Goal: Check status: Check status

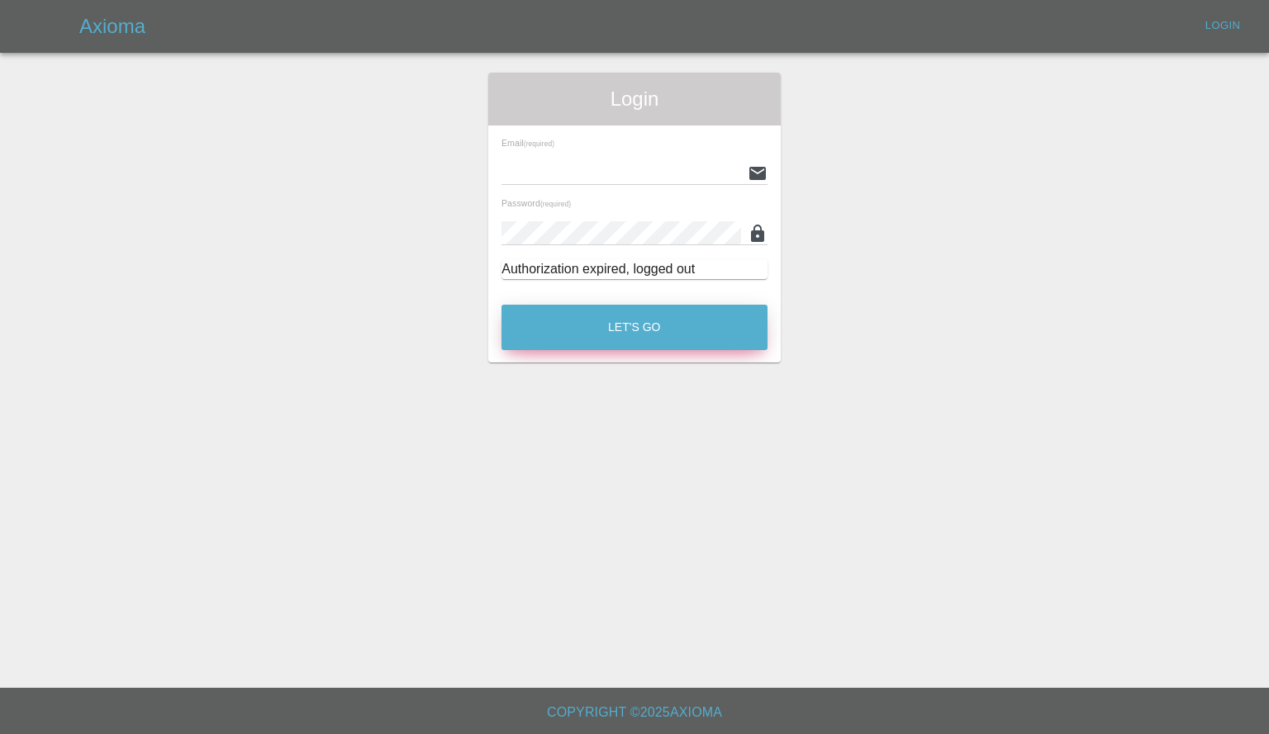
type input "[PERSON_NAME][EMAIL_ADDRESS][PERSON_NAME][DOMAIN_NAME]"
click at [667, 327] on button "Let's Go" at bounding box center [634, 327] width 266 height 45
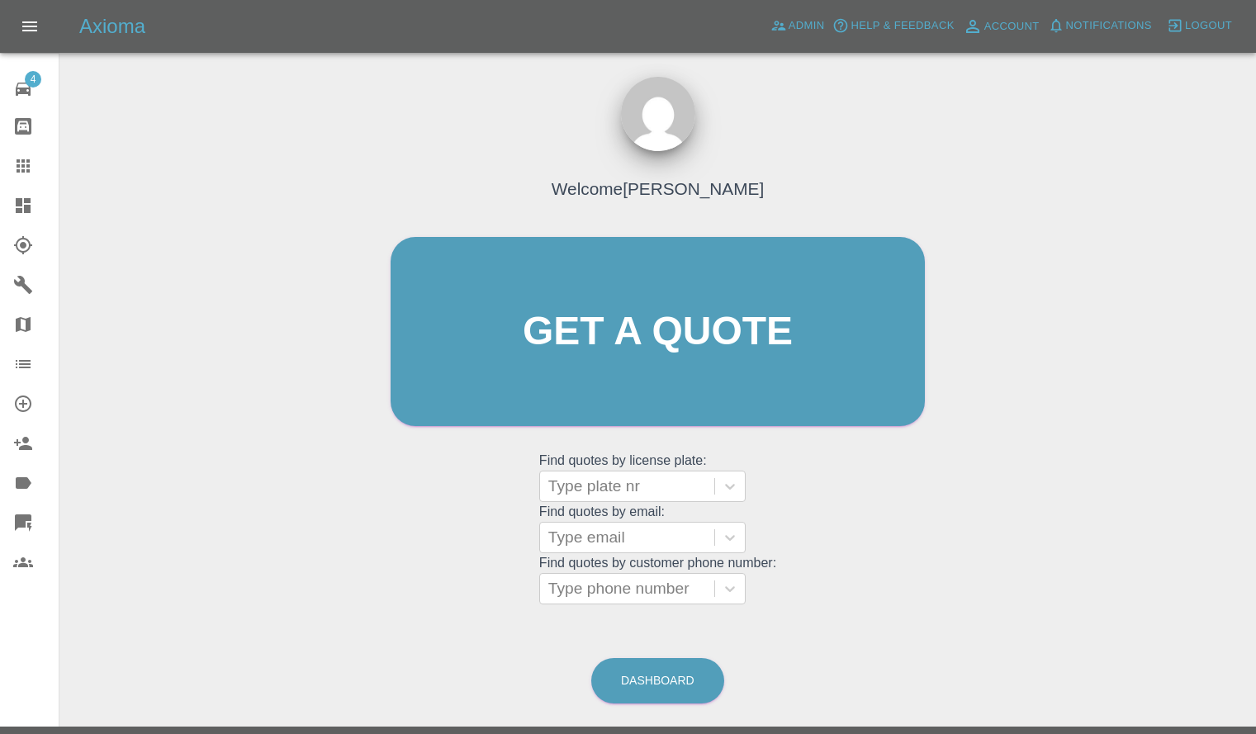
click at [11, 208] on link "Dashboard" at bounding box center [29, 206] width 59 height 40
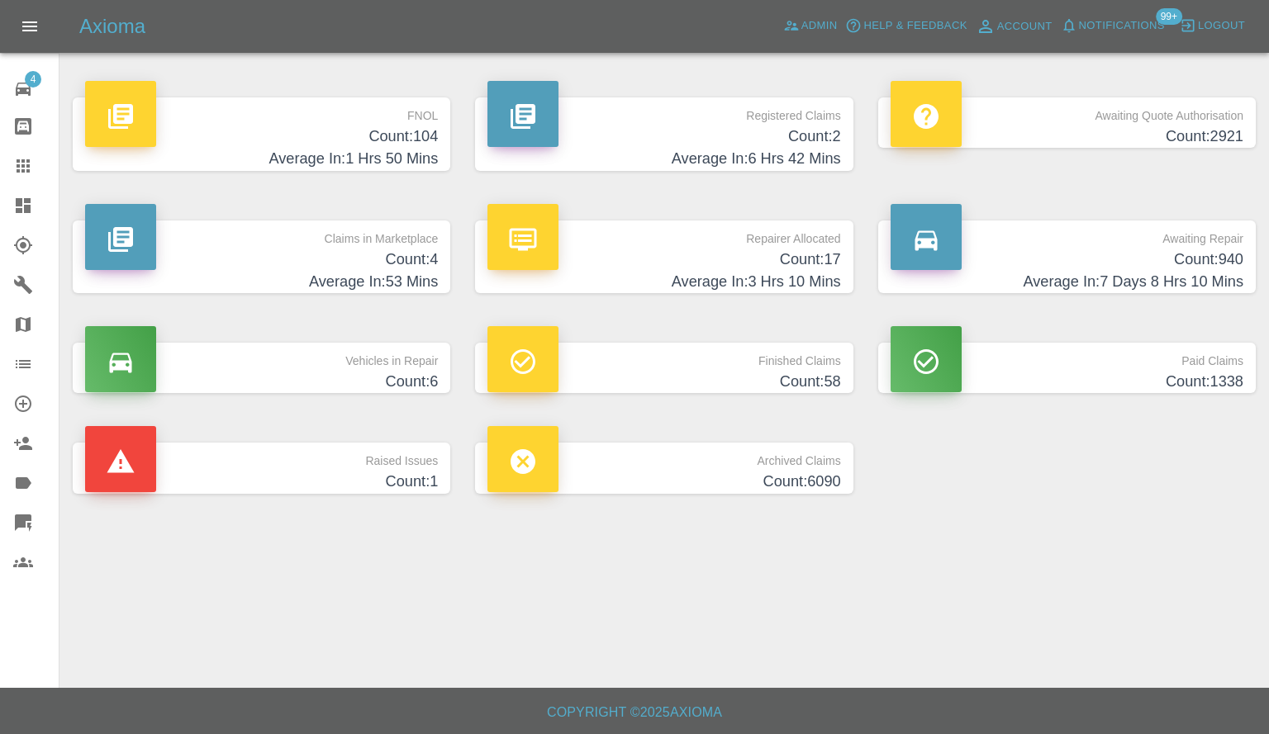
click at [638, 148] on h4 "Average In: 6 Hrs 42 Mins" at bounding box center [663, 159] width 353 height 22
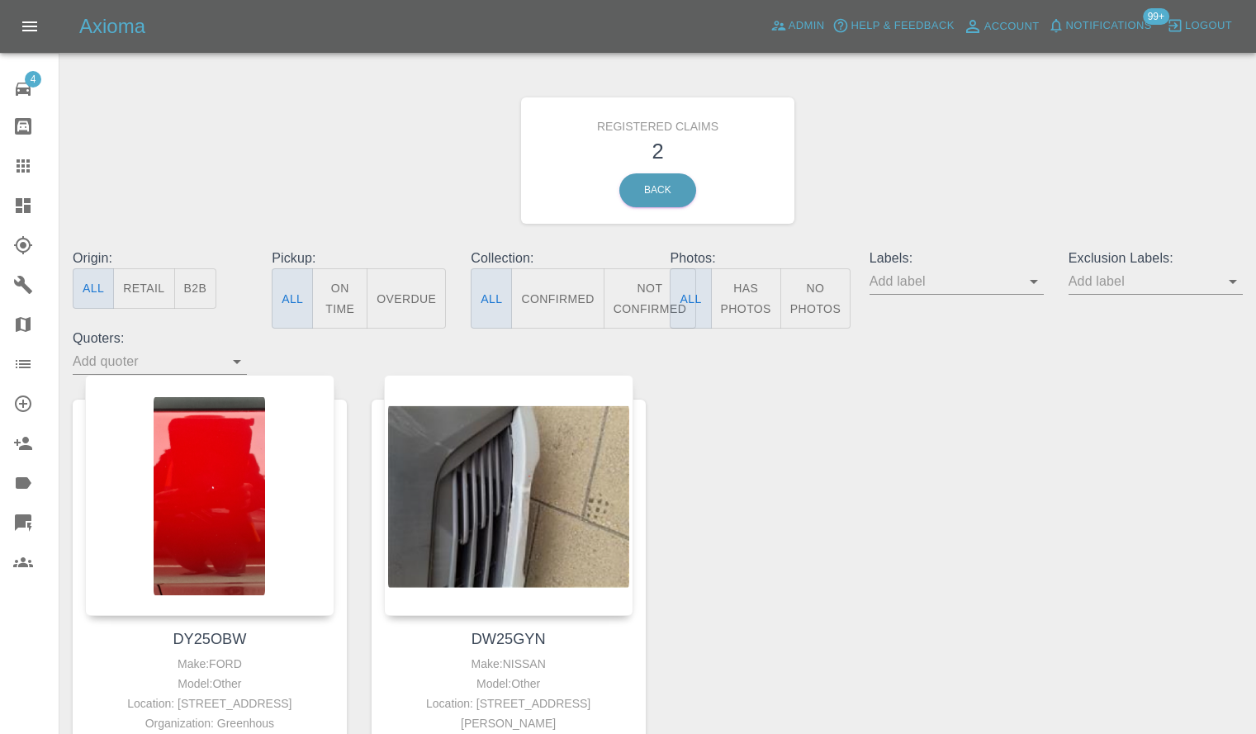
click at [18, 212] on icon at bounding box center [23, 205] width 15 height 15
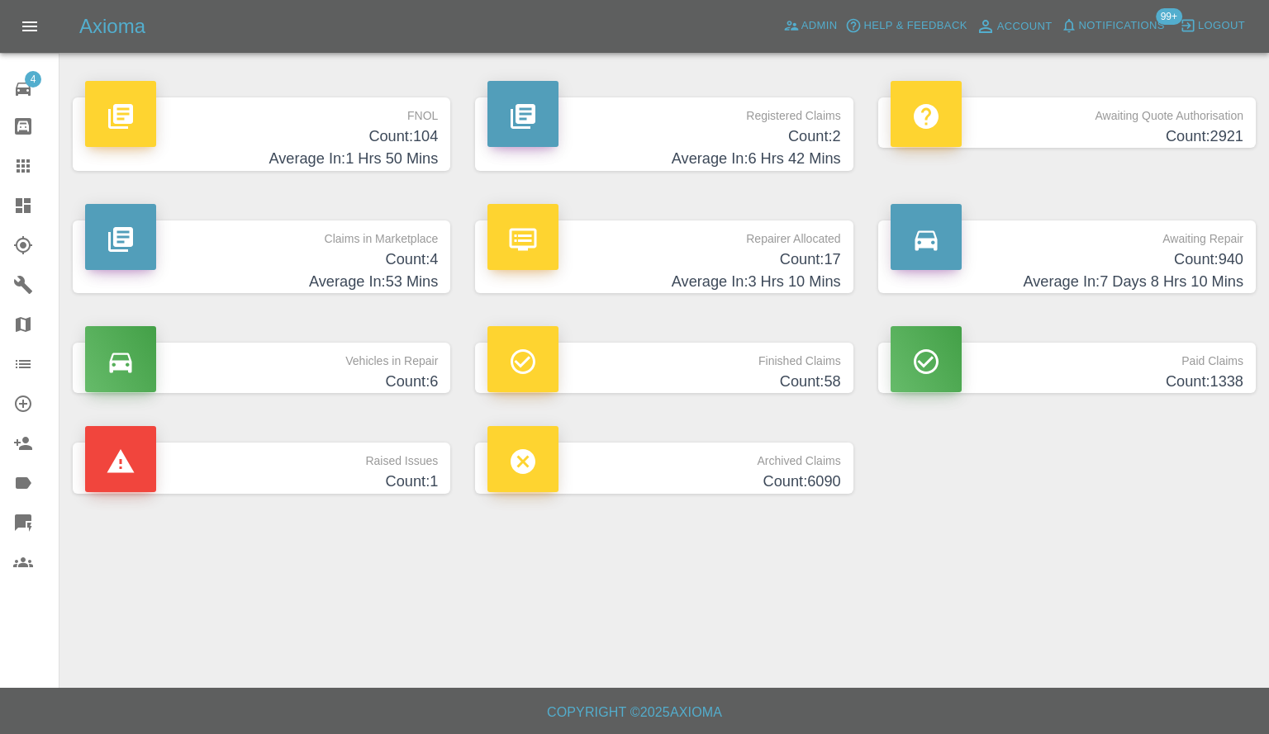
click at [368, 261] on h4 "Count: 4" at bounding box center [261, 260] width 353 height 22
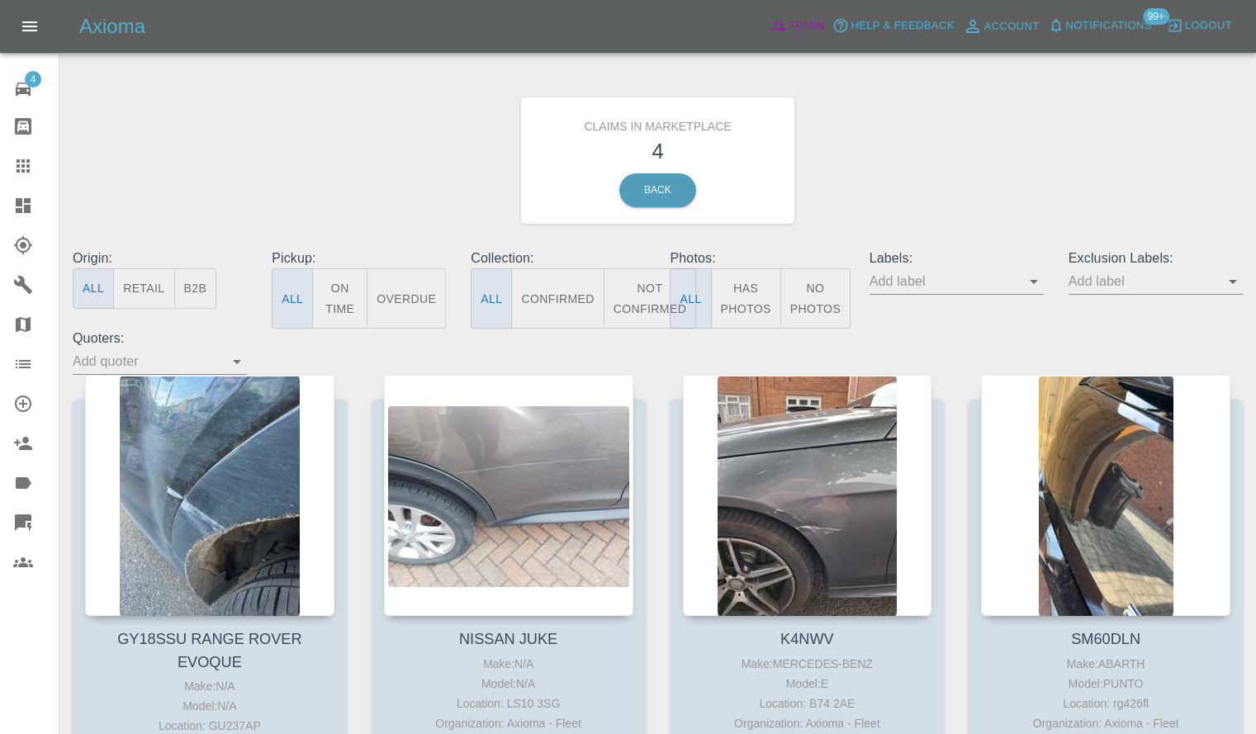
click at [803, 31] on span "Admin" at bounding box center [807, 26] width 36 height 19
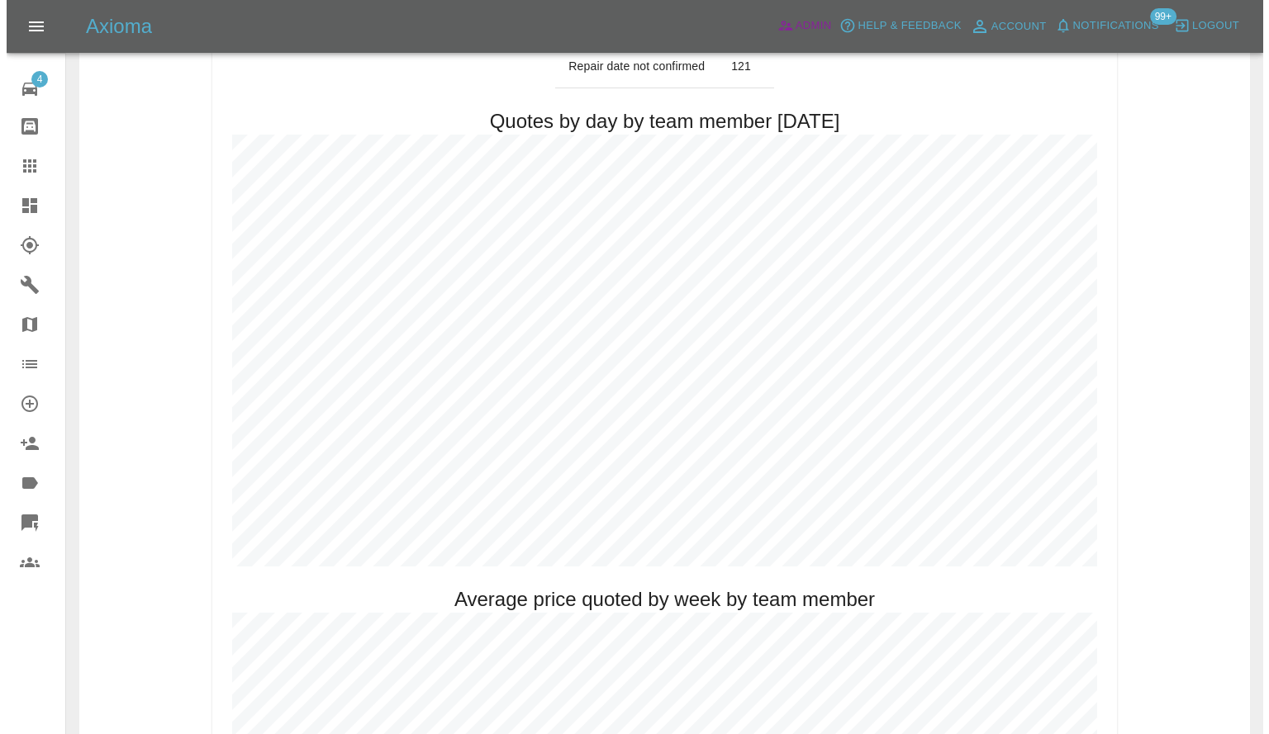
scroll to position [165, 0]
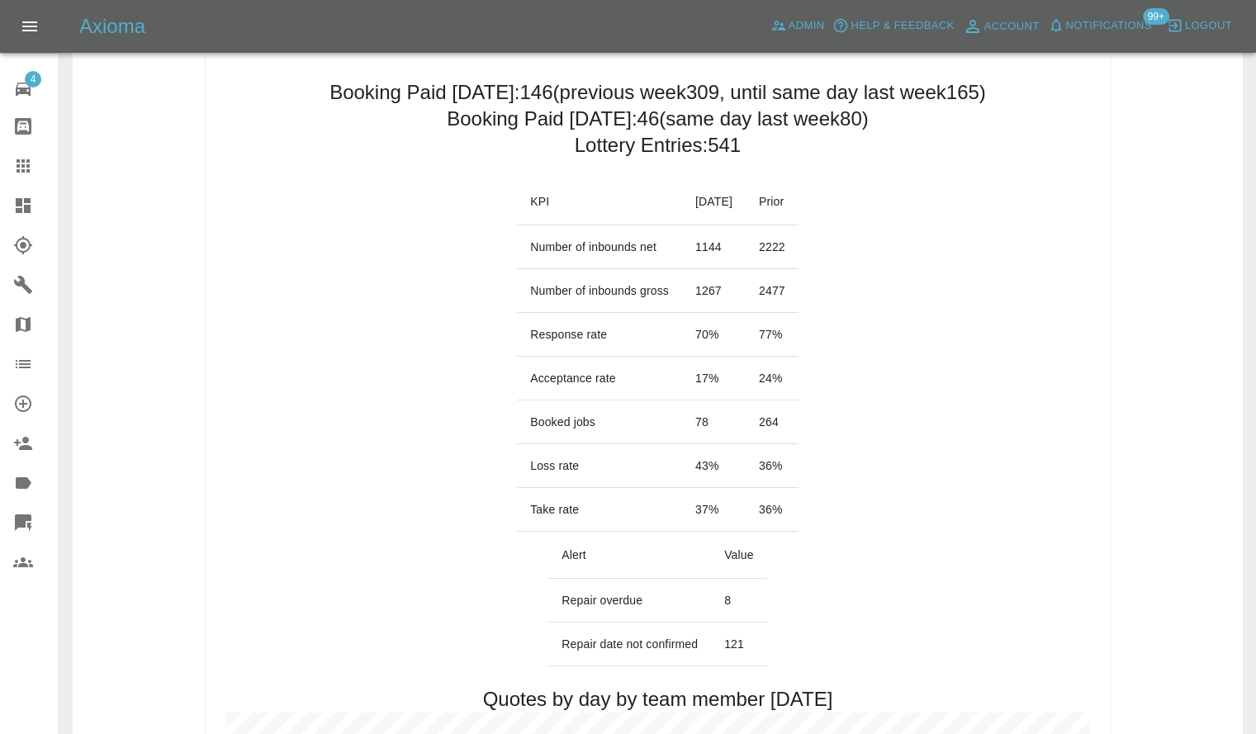
click at [1101, 15] on button "Notifications" at bounding box center [1100, 26] width 112 height 26
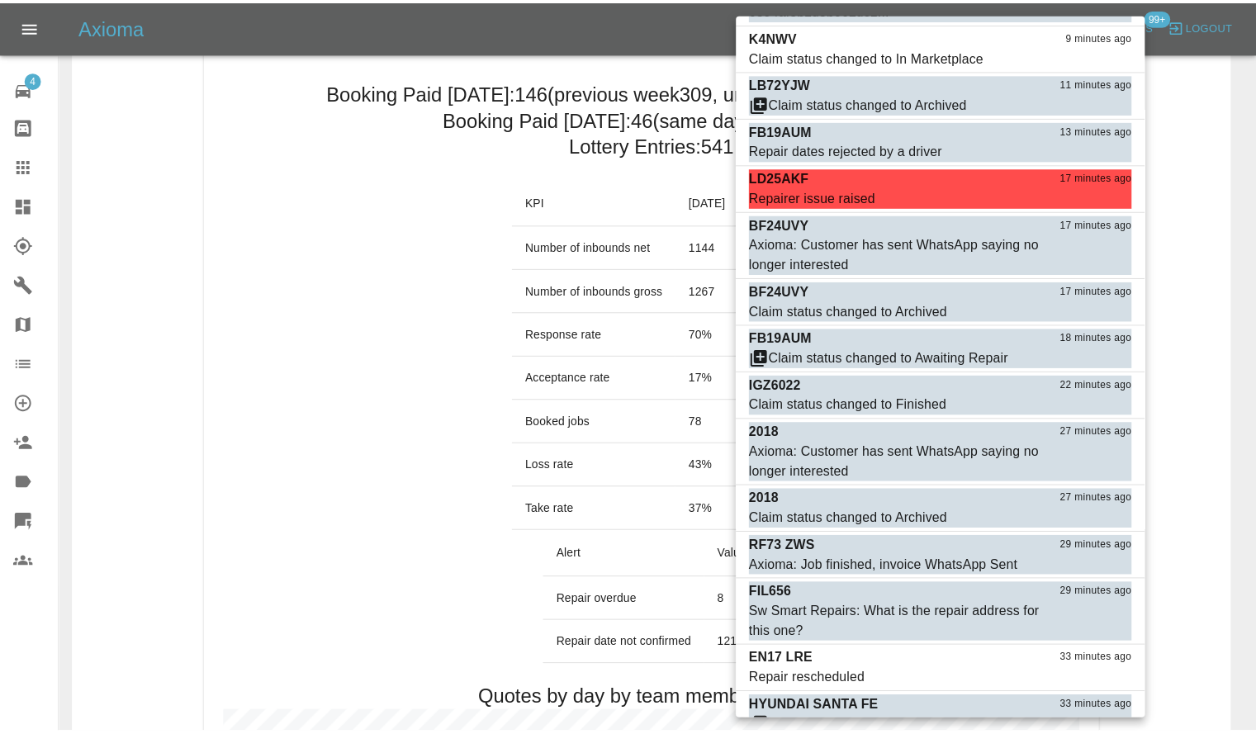
scroll to position [377, 0]
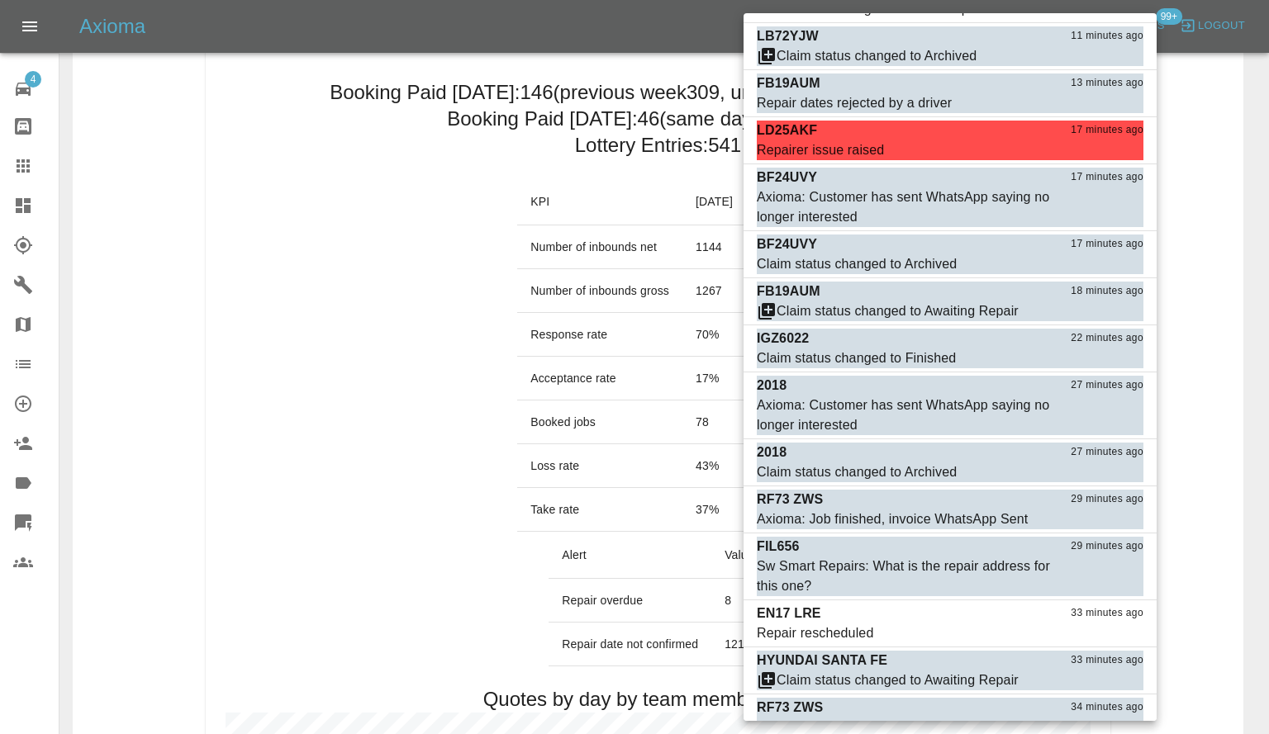
click at [224, 287] on div at bounding box center [634, 367] width 1269 height 734
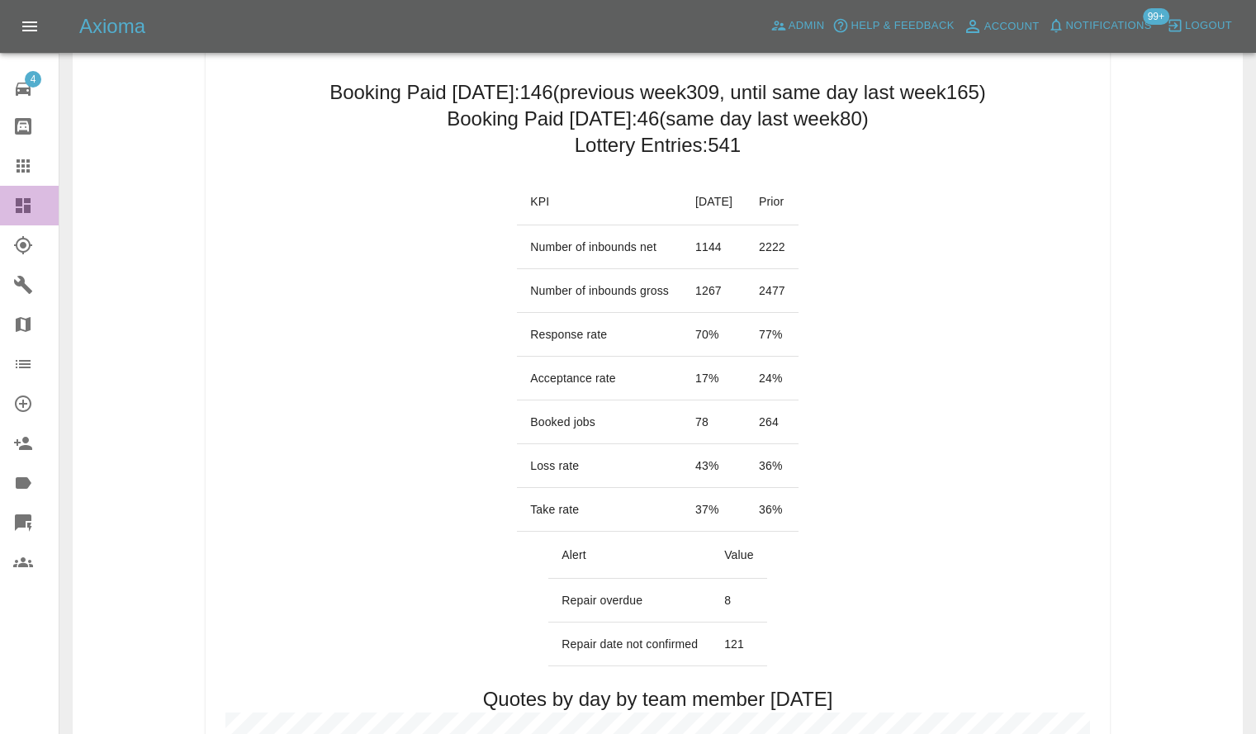
click at [17, 192] on link "Dashboard" at bounding box center [29, 206] width 59 height 40
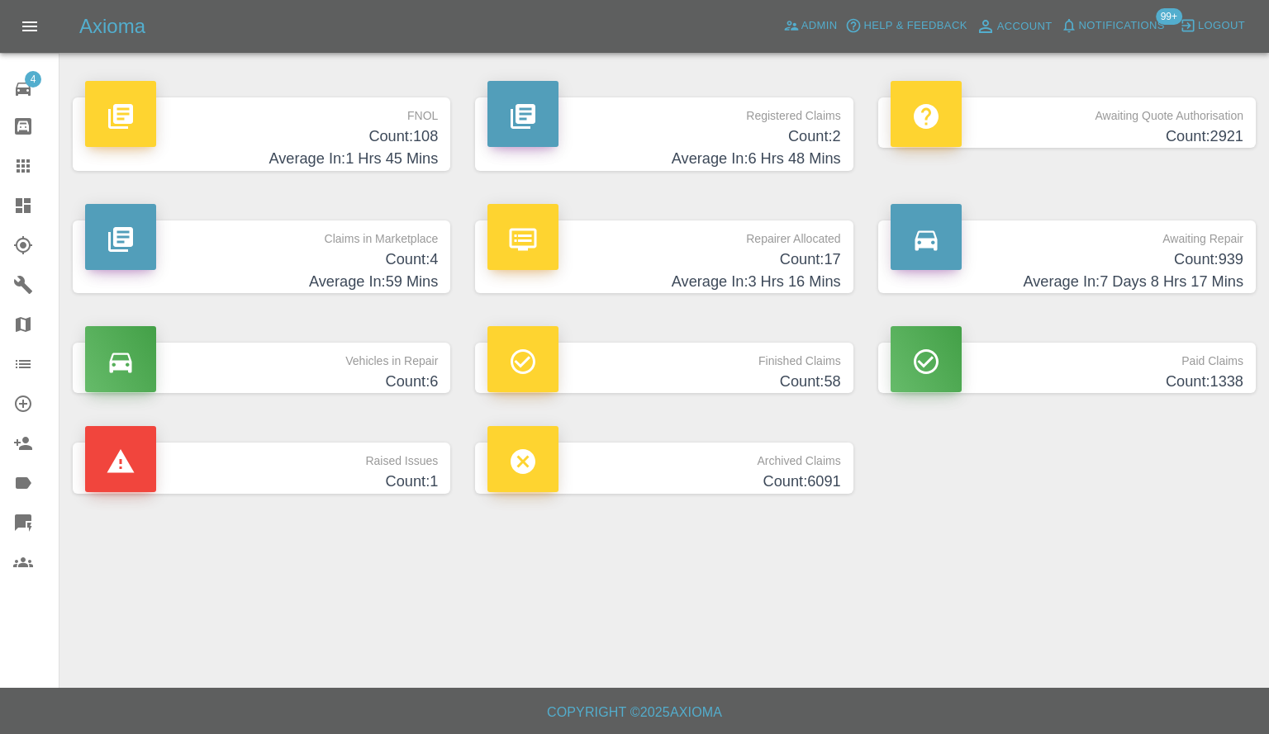
click at [363, 344] on p "Vehicles in Repair" at bounding box center [261, 357] width 353 height 28
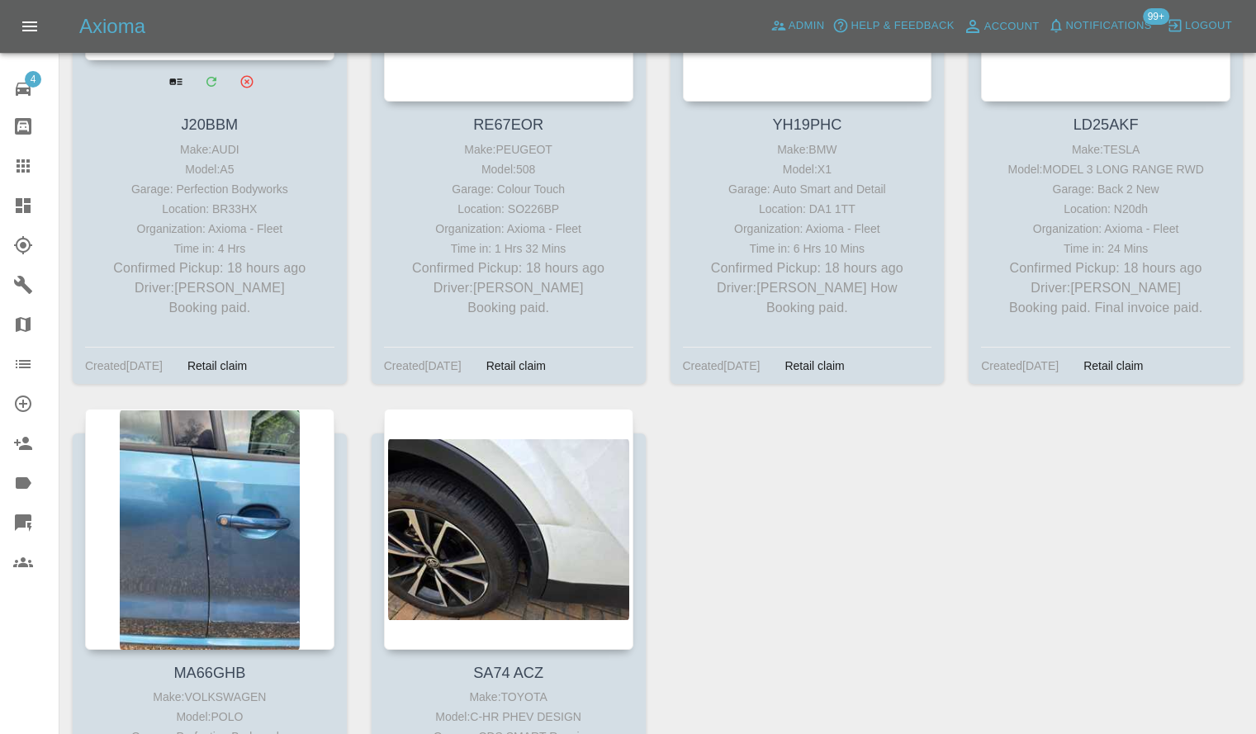
scroll to position [248, 0]
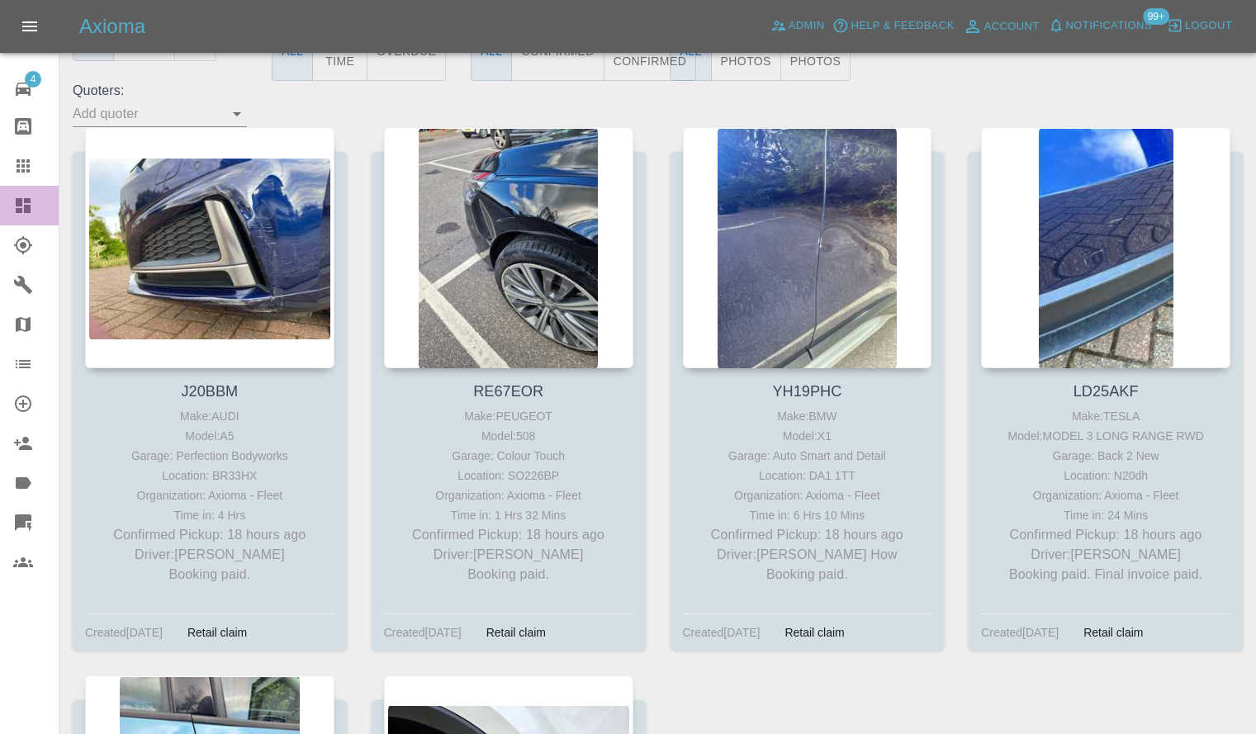
click at [20, 213] on icon at bounding box center [23, 205] width 15 height 15
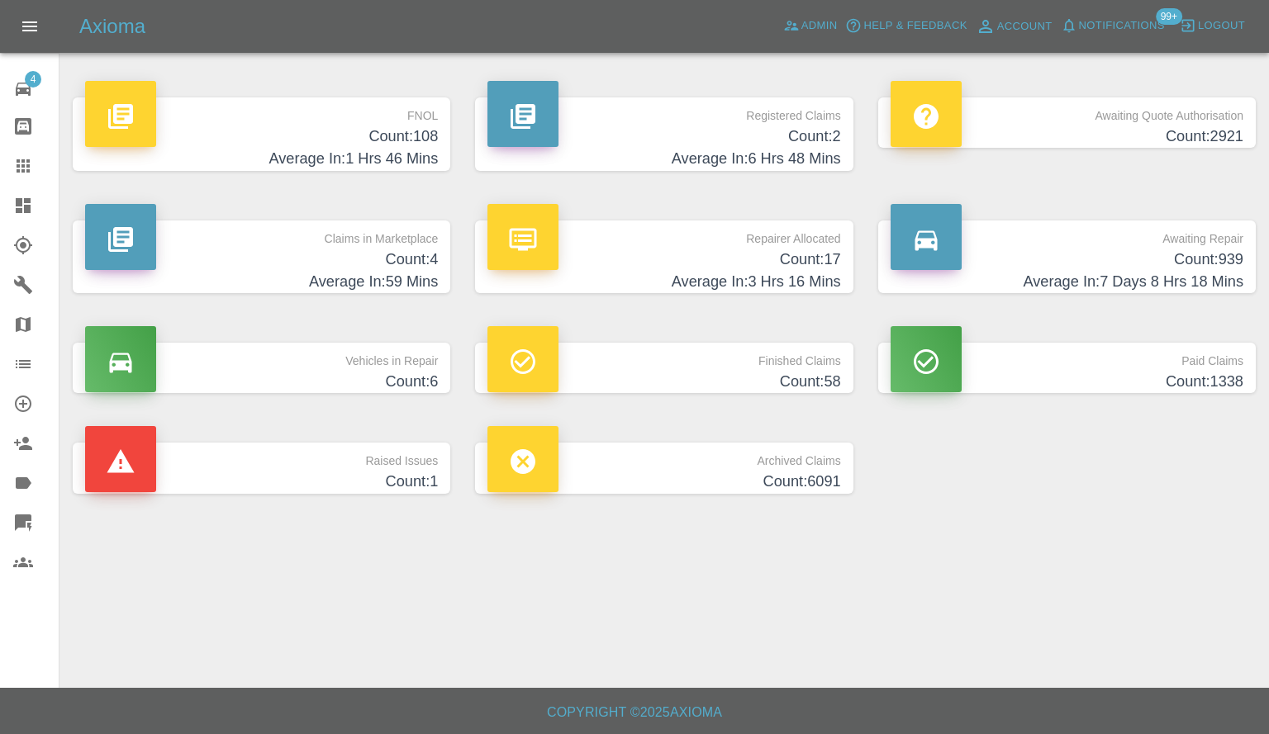
click at [1084, 268] on h4 "Count: 939" at bounding box center [1066, 260] width 353 height 22
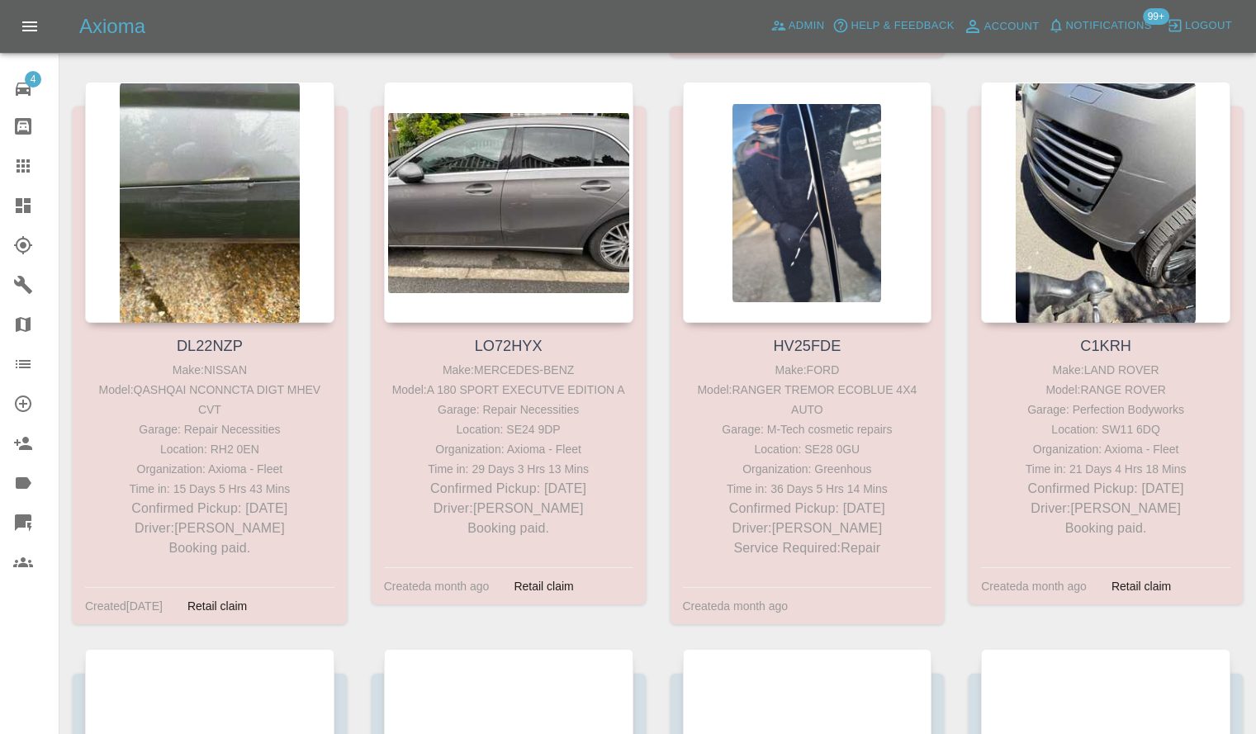
scroll to position [2147, 0]
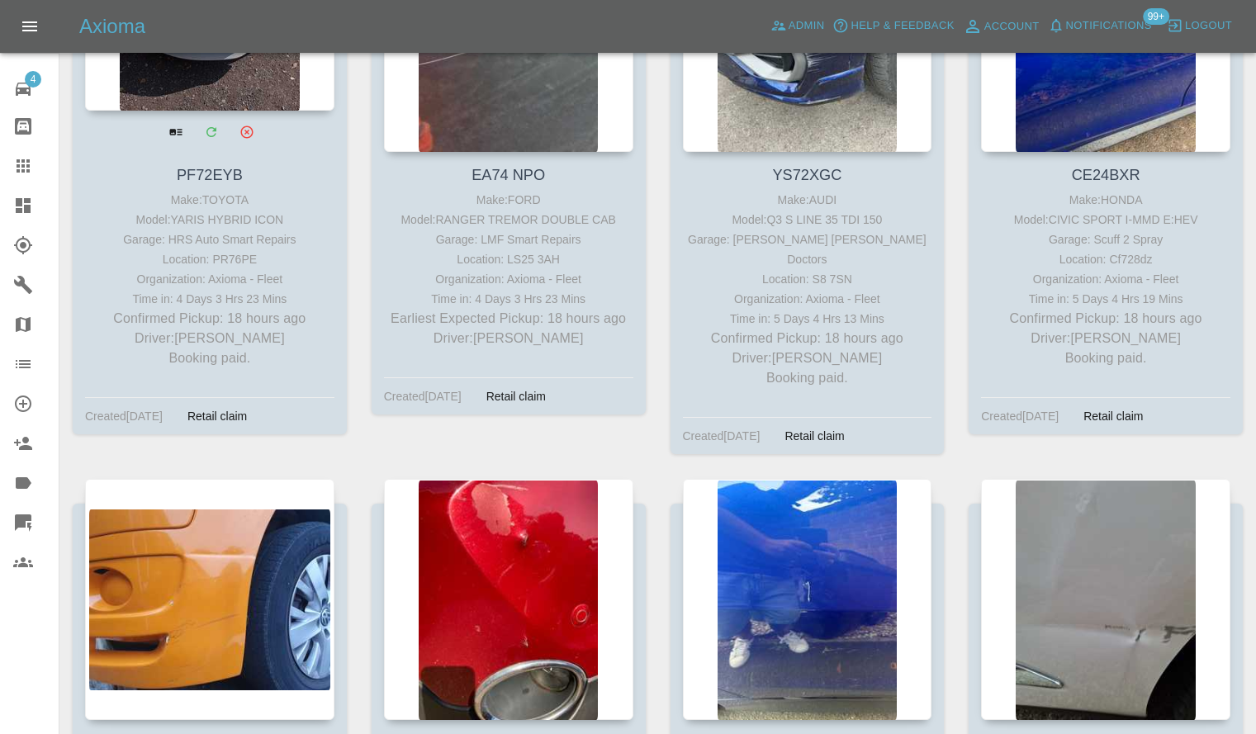
click at [126, 309] on p "Confirmed Pickup: 18 hours ago" at bounding box center [209, 319] width 241 height 20
click at [317, 309] on p "Confirmed Pickup: 18 hours ago" at bounding box center [209, 319] width 241 height 20
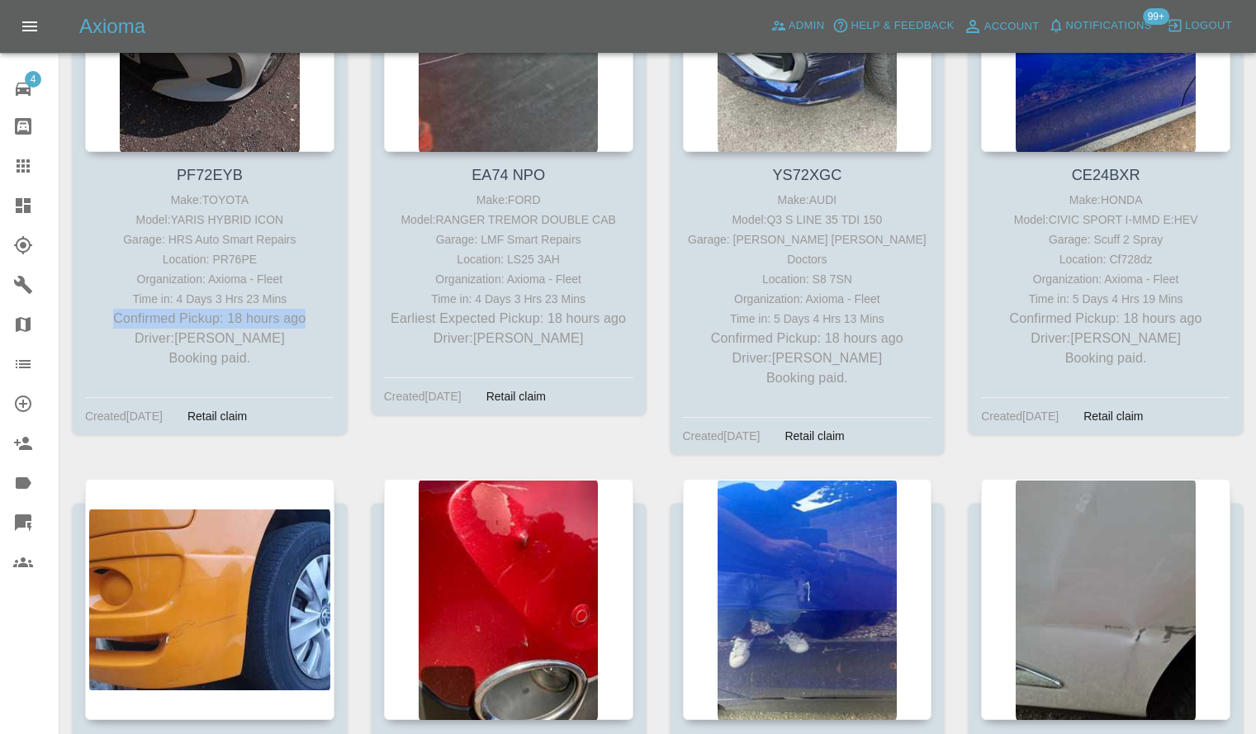
drag, startPoint x: 316, startPoint y: 277, endPoint x: 64, endPoint y: 285, distance: 252.0
click at [64, 285] on div "PF72EYB Make: TOYOTA Model: YARIS HYBRID ICON Garage: HRS Auto Smart Repairs Lo…" at bounding box center [209, 194] width 299 height 567
copy p "Confirmed Pickup: 18 hours ago"
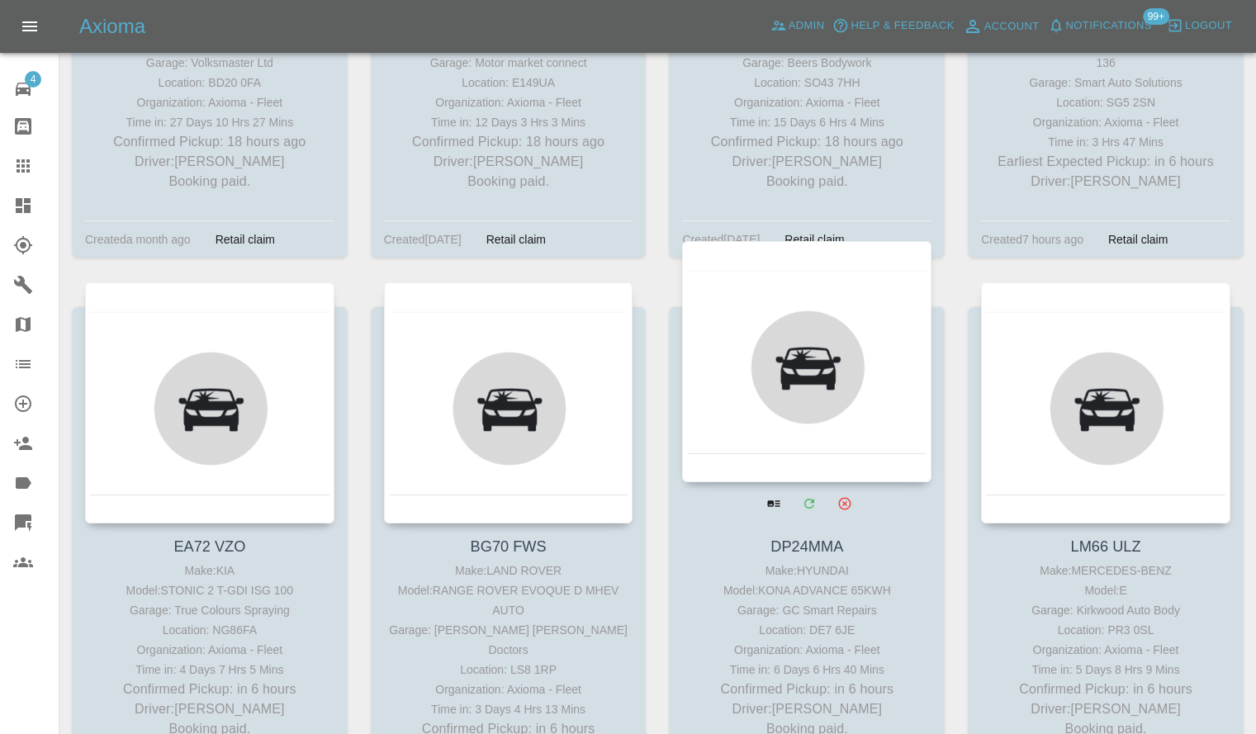
scroll to position [4011, 0]
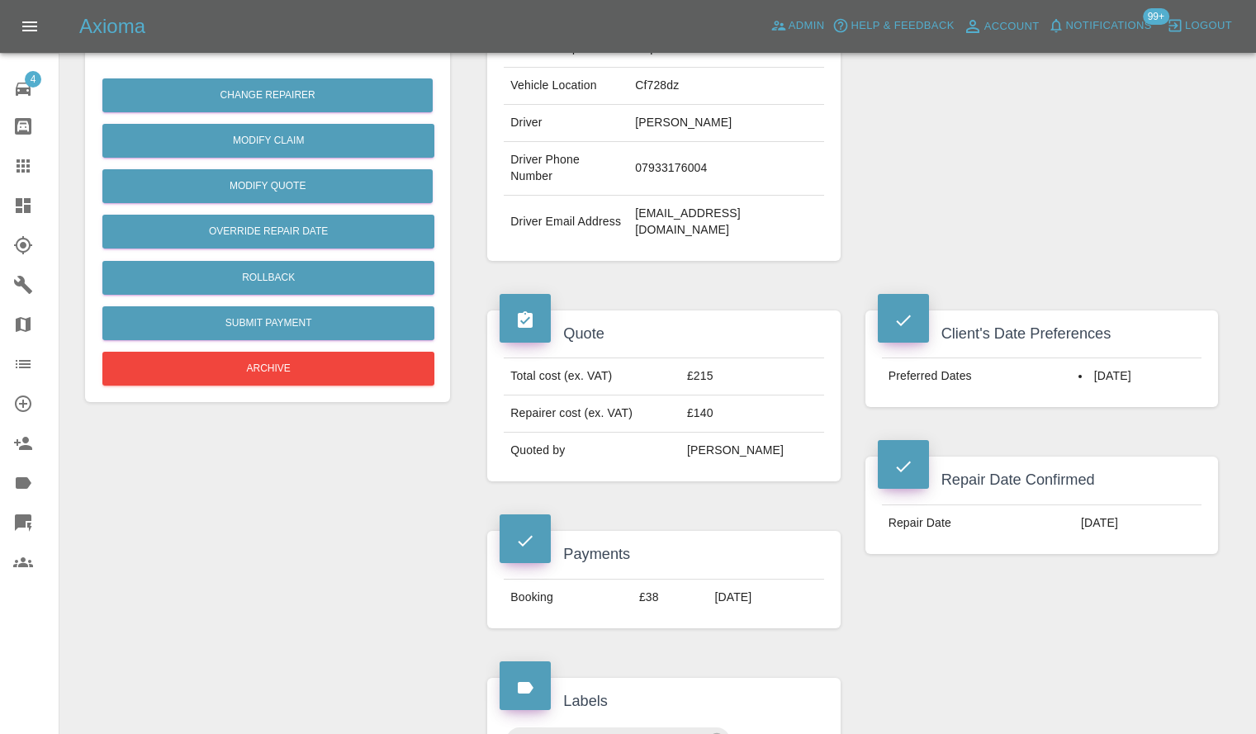
scroll to position [134, 0]
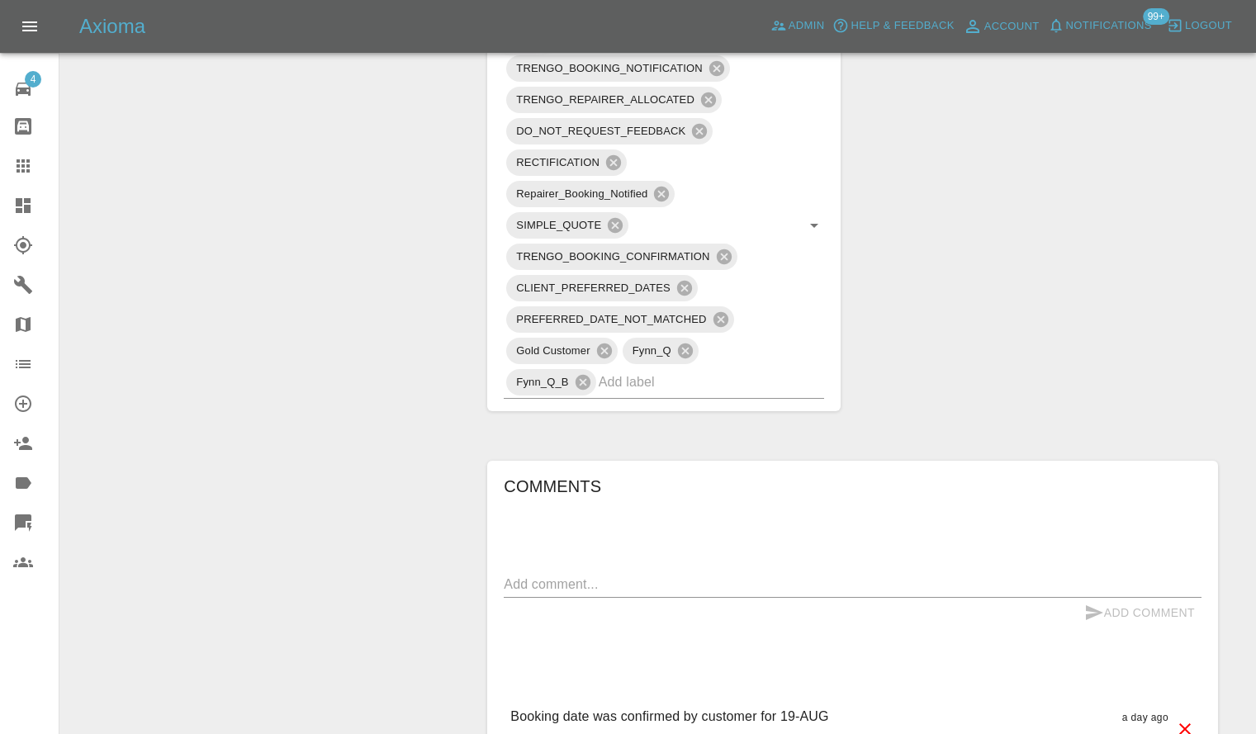
scroll to position [1618, 0]
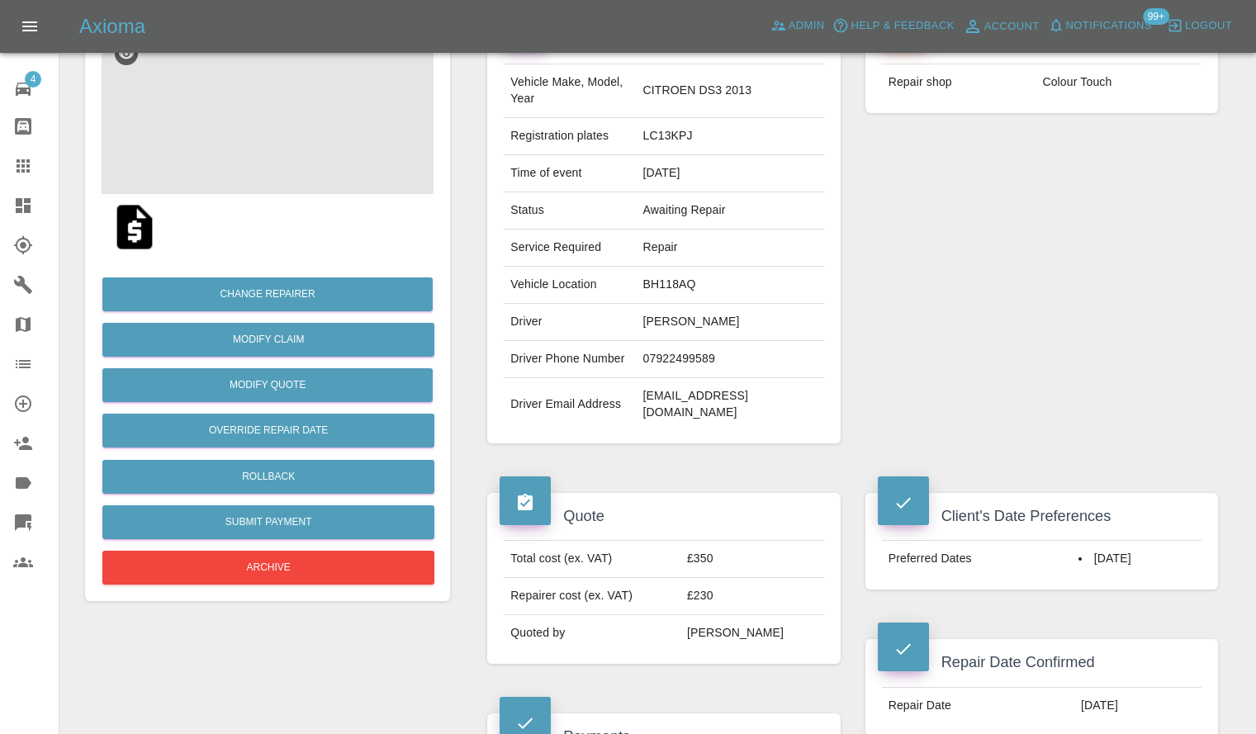
scroll to position [78, 0]
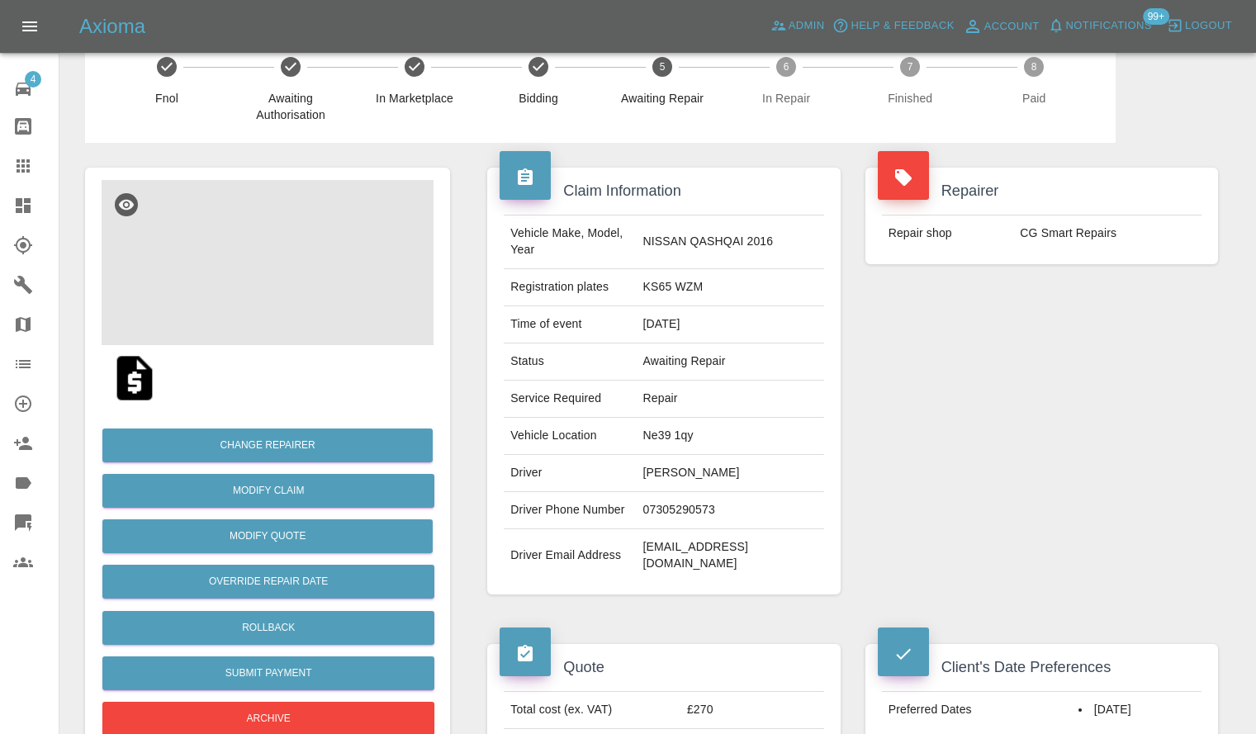
scroll to position [496, 0]
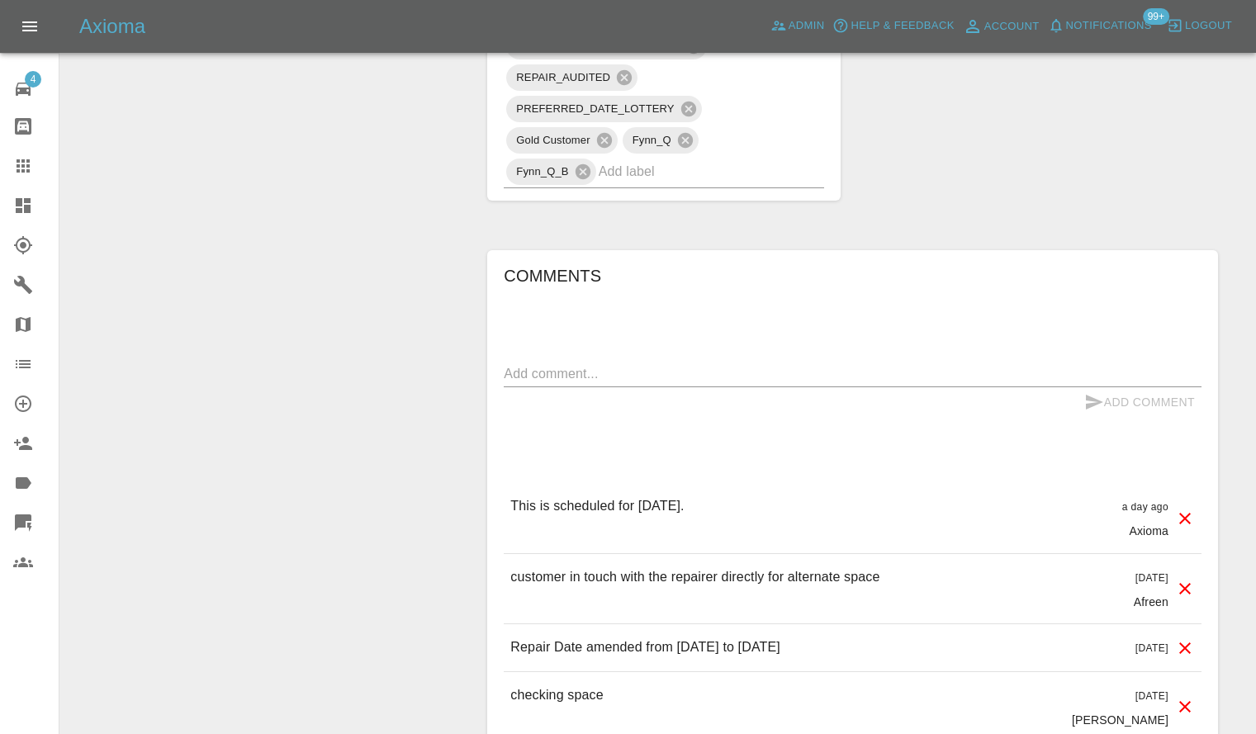
scroll to position [1487, 0]
